Goal: Information Seeking & Learning: Learn about a topic

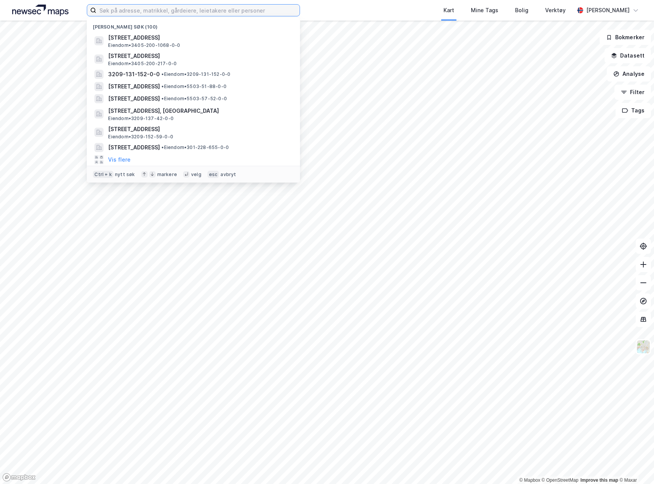
click at [135, 5] on input at bounding box center [197, 10] width 203 height 11
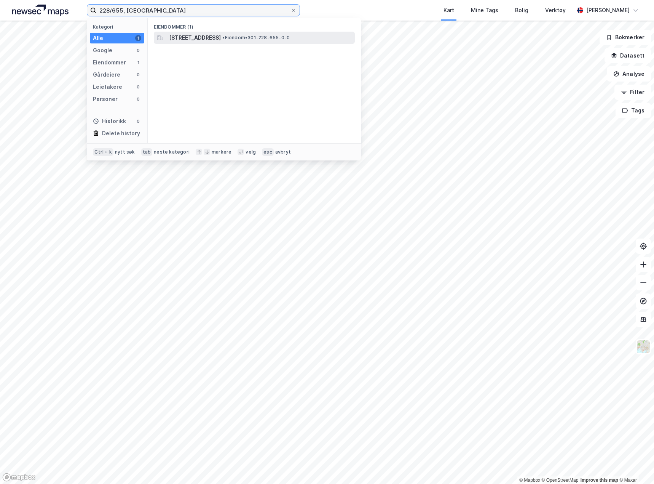
type input "228/655, [GEOGRAPHIC_DATA]"
click at [166, 38] on div "[STREET_ADDRESS] • Eiendom • 301-228-655-0-0" at bounding box center [254, 38] width 201 height 12
